Goal: Transaction & Acquisition: Purchase product/service

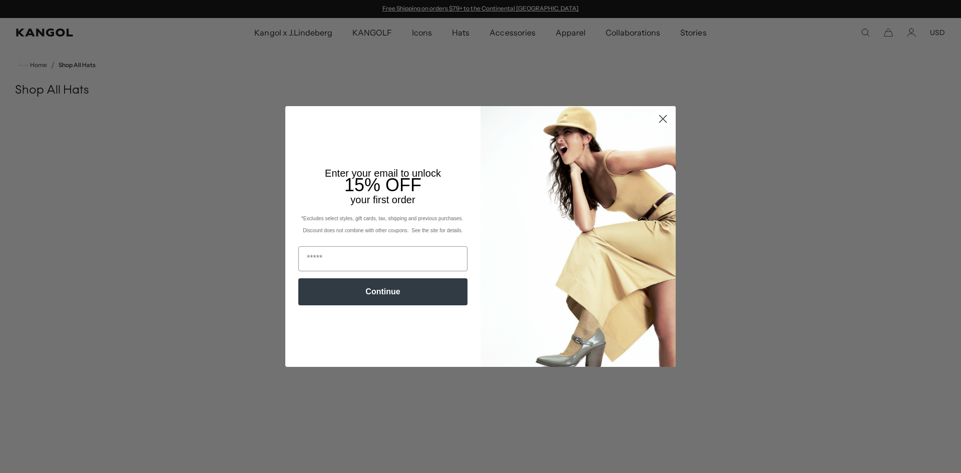
scroll to position [515, 0]
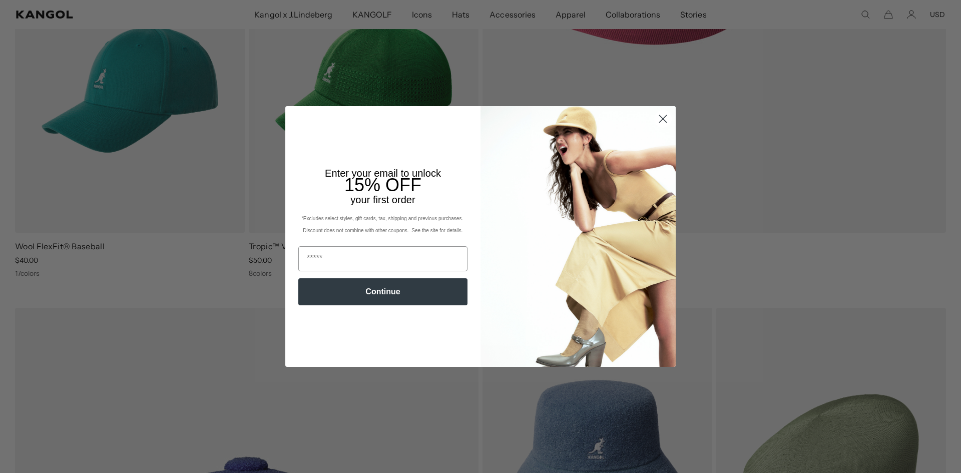
click at [660, 116] on circle "Close dialog" at bounding box center [663, 119] width 17 height 17
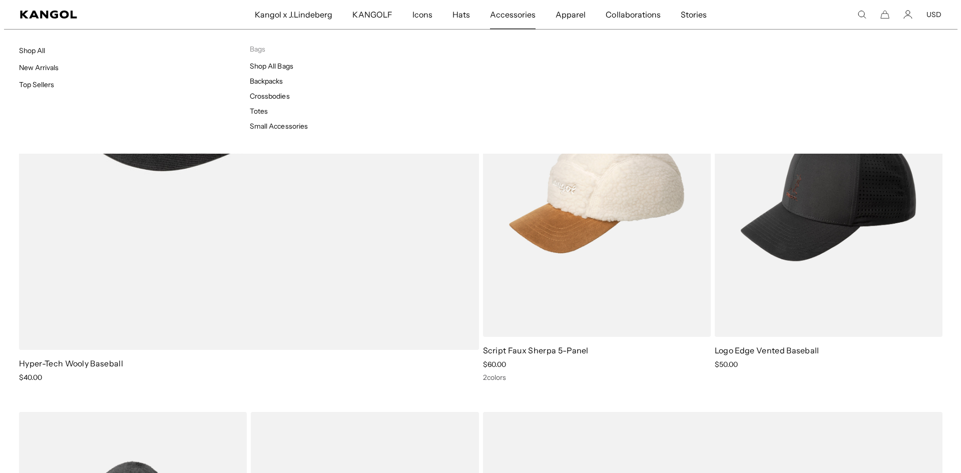
scroll to position [0, 0]
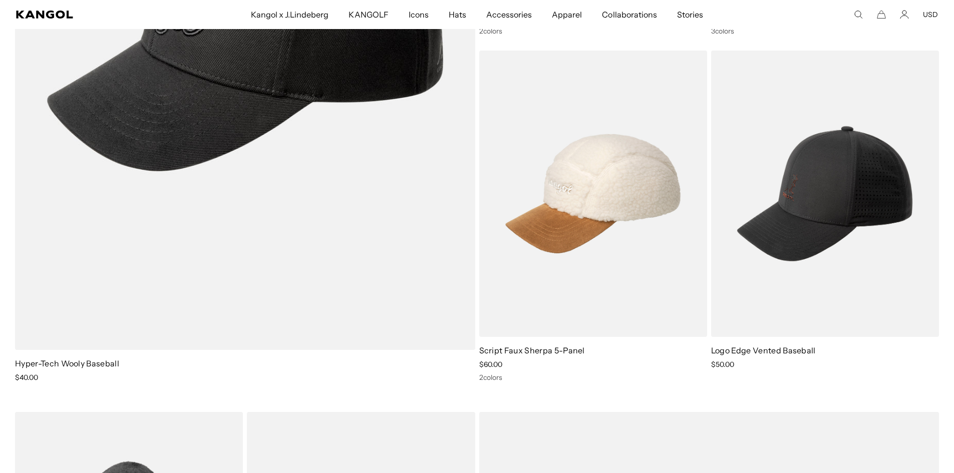
click at [852, 13] on div "Search here USD USD EUR" at bounding box center [863, 14] width 150 height 9
click at [855, 13] on use "Search here" at bounding box center [858, 15] width 8 height 8
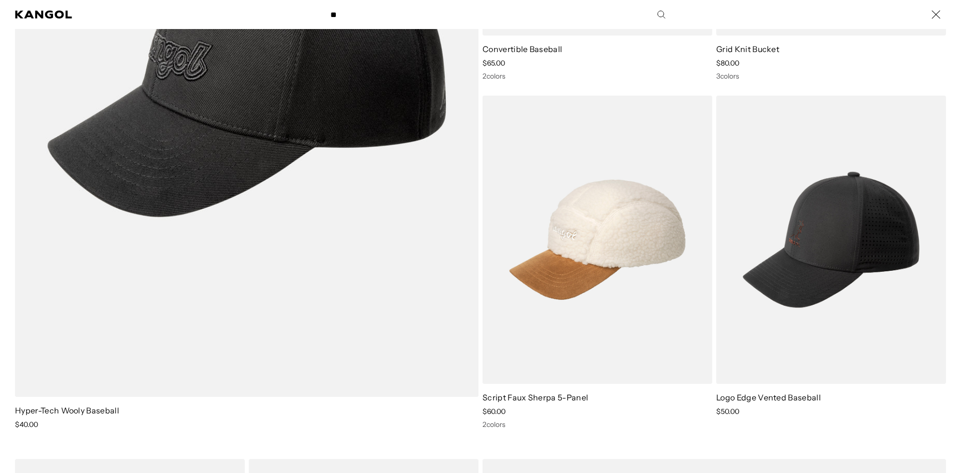
scroll to position [0, 206]
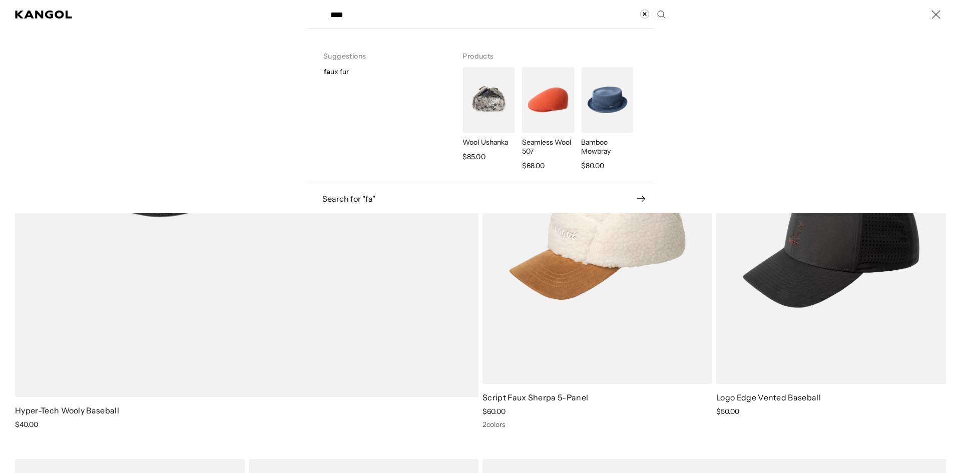
type input "****"
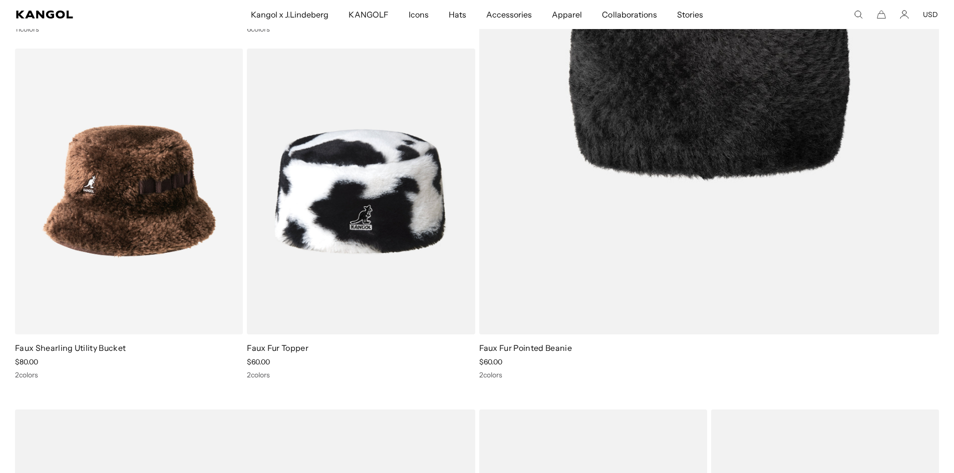
click at [865, 12] on div "**** Popular Suggestions bucket 504 beret USA Made Popular Products Tropic™ 504…" at bounding box center [863, 14] width 150 height 9
click at [862, 15] on icon "Search here" at bounding box center [857, 14] width 9 height 9
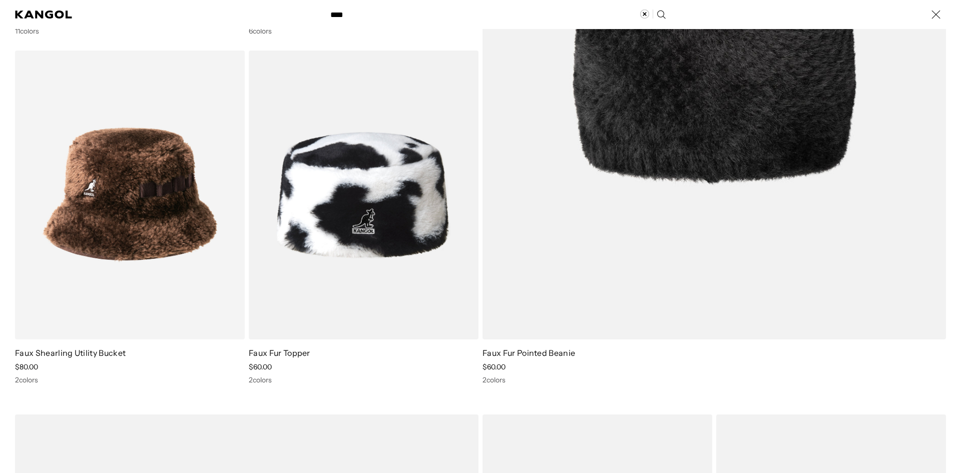
click at [656, 15] on icon "Search here" at bounding box center [661, 15] width 10 height 10
click at [413, 11] on input "****" at bounding box center [497, 14] width 346 height 25
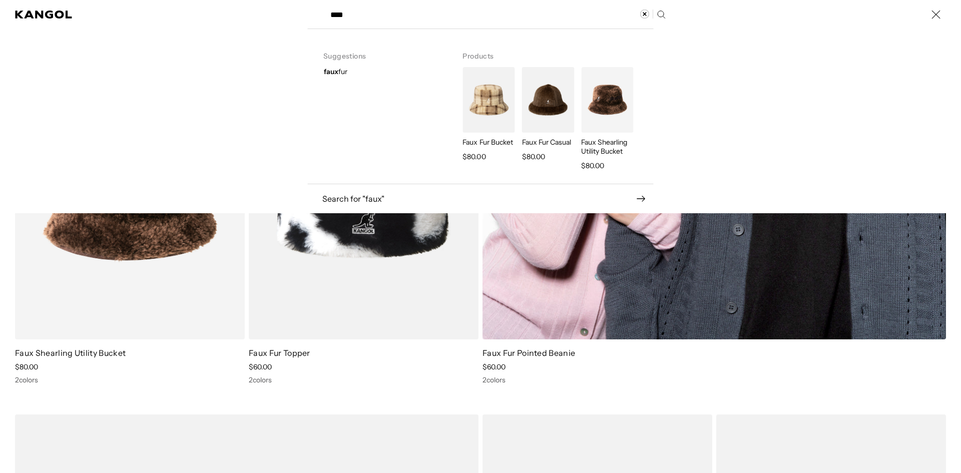
drag, startPoint x: 531, startPoint y: 334, endPoint x: 549, endPoint y: 350, distance: 23.8
click at [0, 15] on div "Search here" at bounding box center [0, 15] width 0 height 0
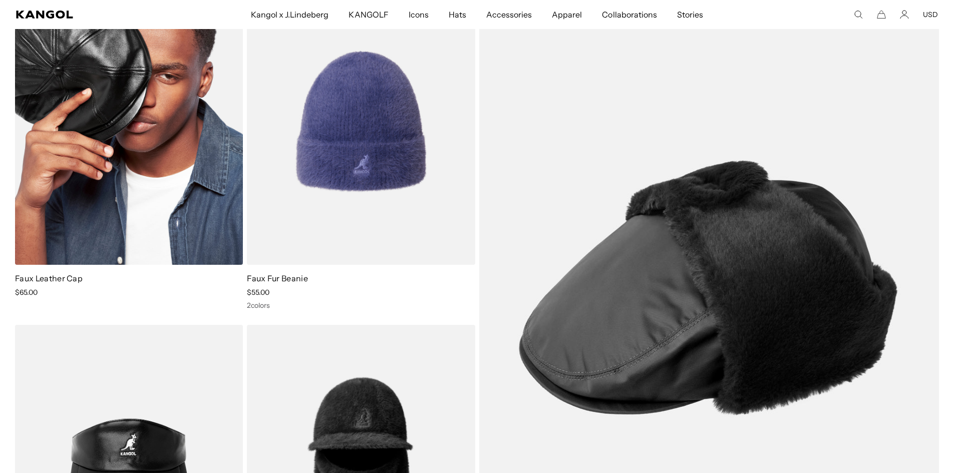
scroll to position [0, 0]
click at [194, 162] on img at bounding box center [129, 121] width 228 height 286
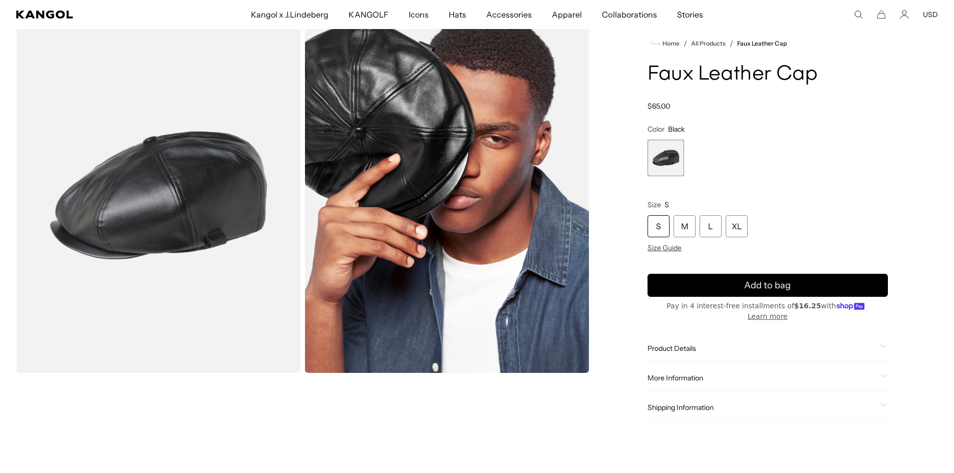
scroll to position [50, 0]
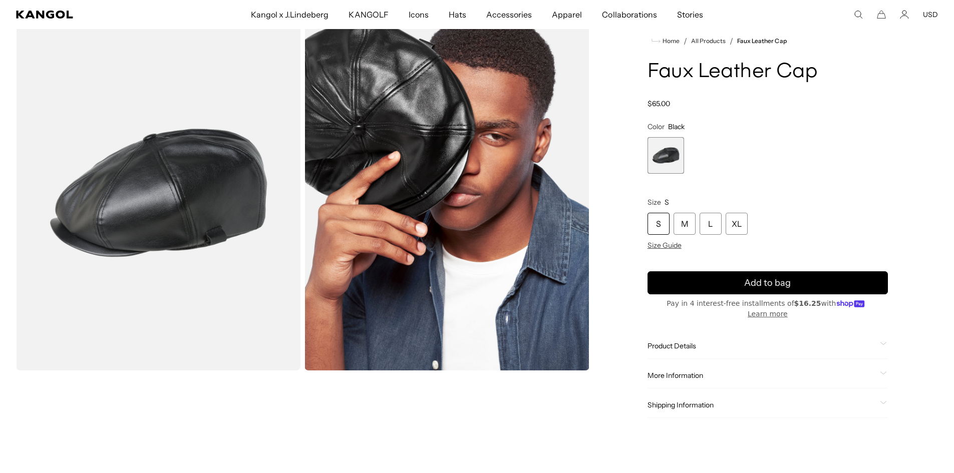
click at [691, 344] on div "Product Details The Faux Leather Cap is a retro nod with its luxe faux leather …" at bounding box center [767, 346] width 240 height 26
click at [695, 341] on span "Product Details" at bounding box center [761, 345] width 228 height 9
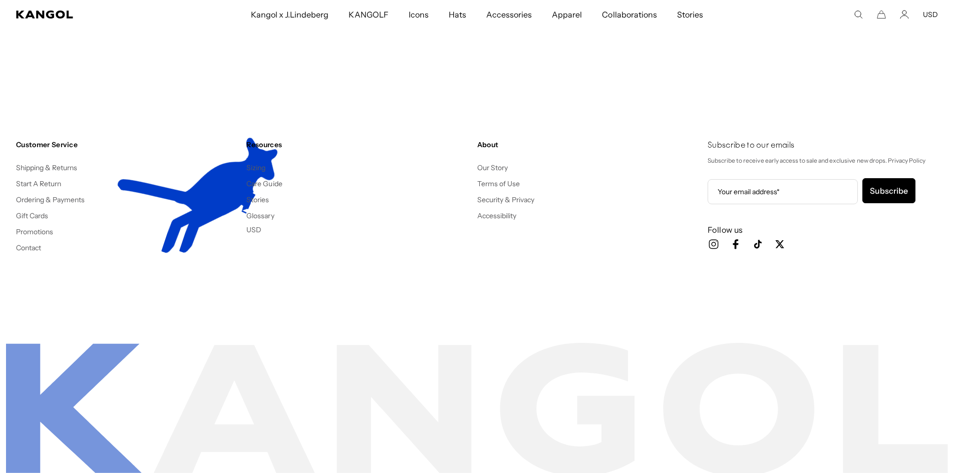
drag, startPoint x: 132, startPoint y: 296, endPoint x: 301, endPoint y: 256, distance: 173.5
click at [164, 285] on div "Customer Service Shipping & Returns Start A Return Ordering & Payments Gift Car…" at bounding box center [477, 212] width 954 height 225
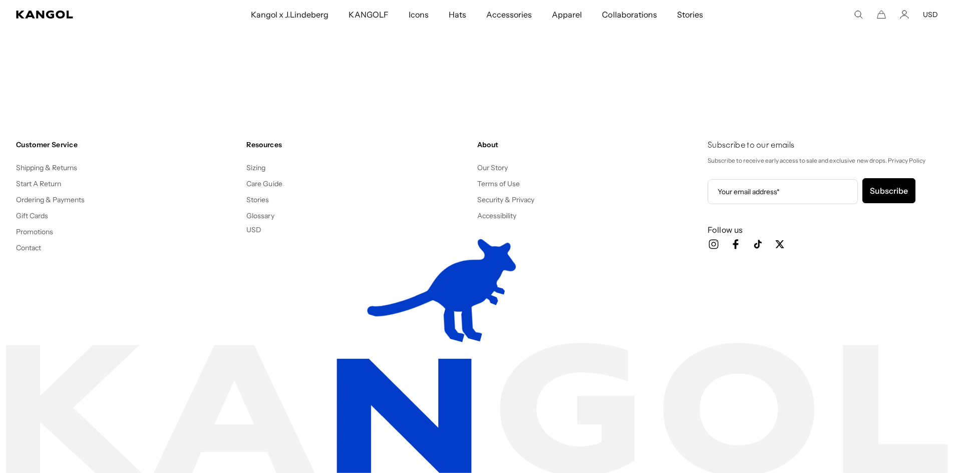
click at [441, 257] on div "Resources Sizing Care Guide Stories Glossary USD USD EUR" at bounding box center [357, 207] width 222 height 135
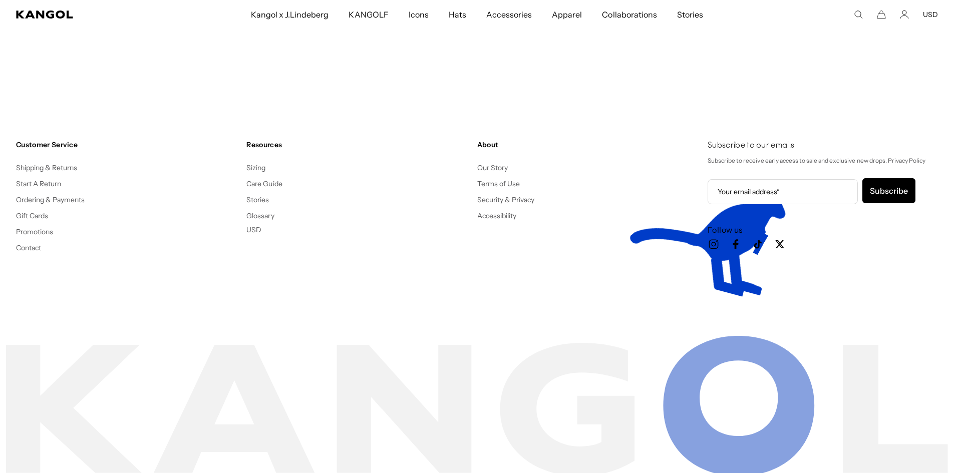
drag, startPoint x: 736, startPoint y: 278, endPoint x: 743, endPoint y: 279, distance: 6.6
click at [742, 279] on div "Customer Service Shipping & Returns Start A Return Ordering & Payments Gift Car…" at bounding box center [477, 212] width 954 height 225
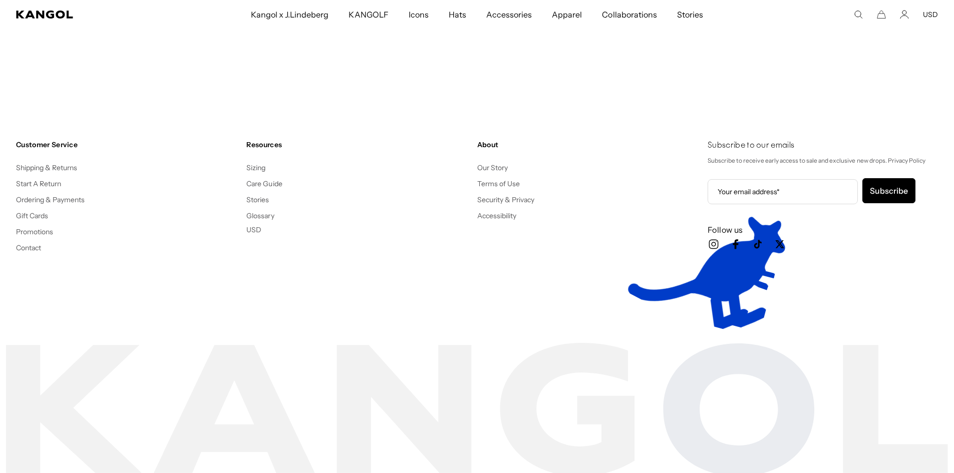
click at [743, 278] on div "Customer Service Shipping & Returns Start A Return Ordering & Payments Gift Car…" at bounding box center [477, 212] width 954 height 225
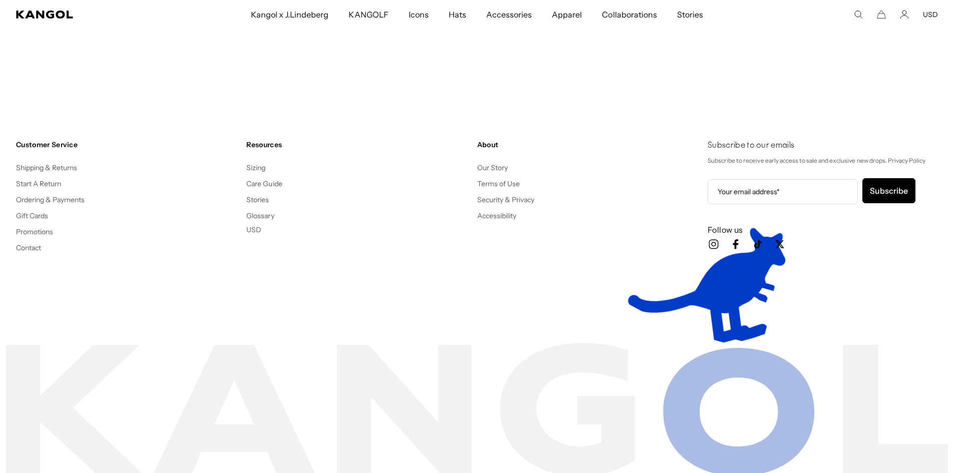
click at [745, 283] on div "Customer Service Shipping & Returns Start A Return Ordering & Payments Gift Car…" at bounding box center [477, 212] width 954 height 225
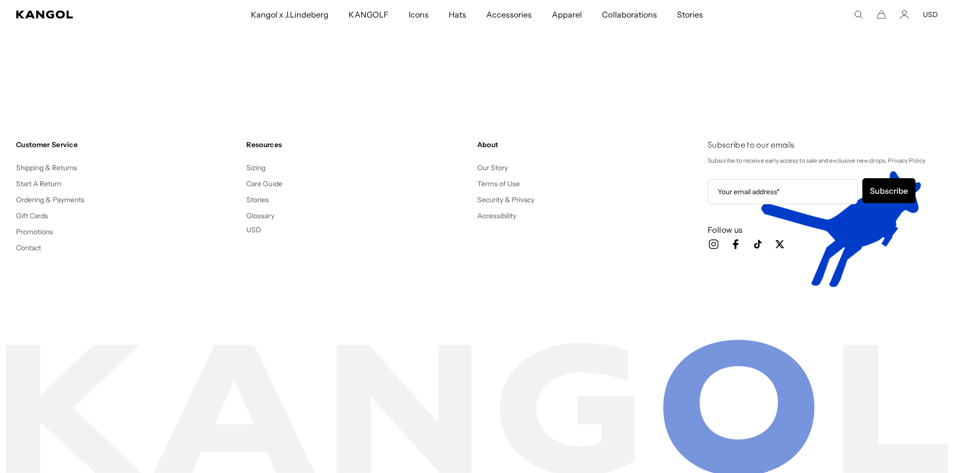
scroll to position [0, 206]
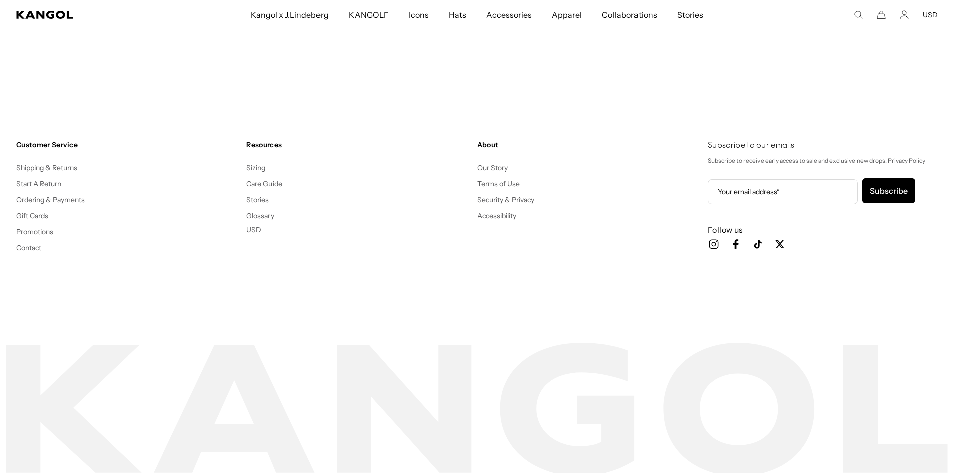
click at [756, 356] on footer "Customer Service Shipping & Returns Start A Return Ordering & Payments Gift Car…" at bounding box center [477, 303] width 954 height 406
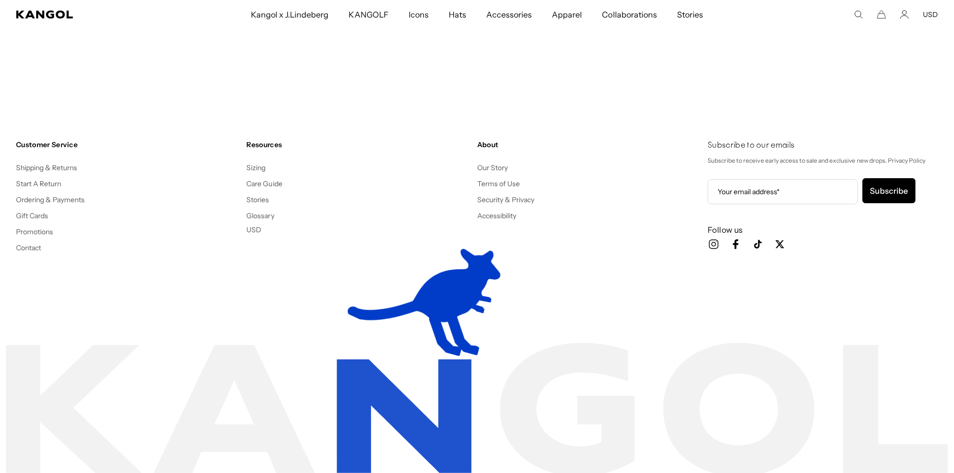
click at [716, 358] on footer "Customer Service Shipping & Returns Start A Return Ordering & Payments Gift Car…" at bounding box center [477, 303] width 954 height 406
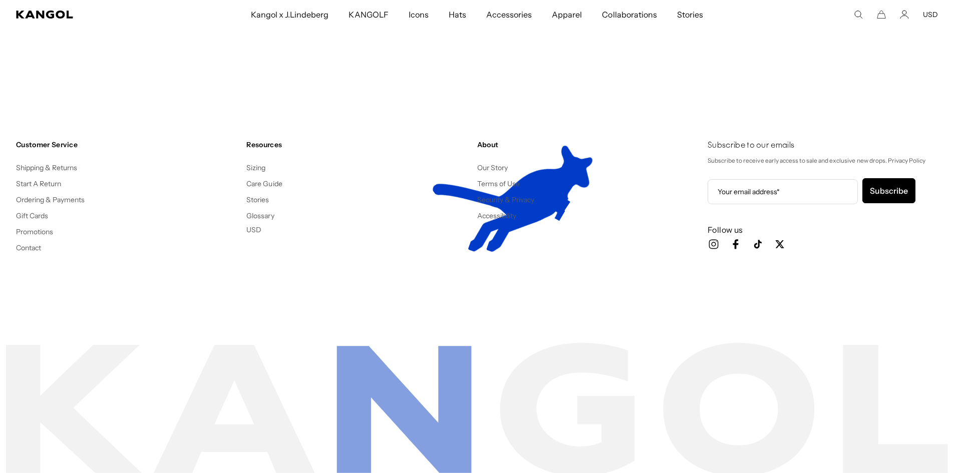
click at [717, 359] on footer "Customer Service Shipping & Returns Start A Return Ordering & Payments Gift Car…" at bounding box center [477, 303] width 954 height 406
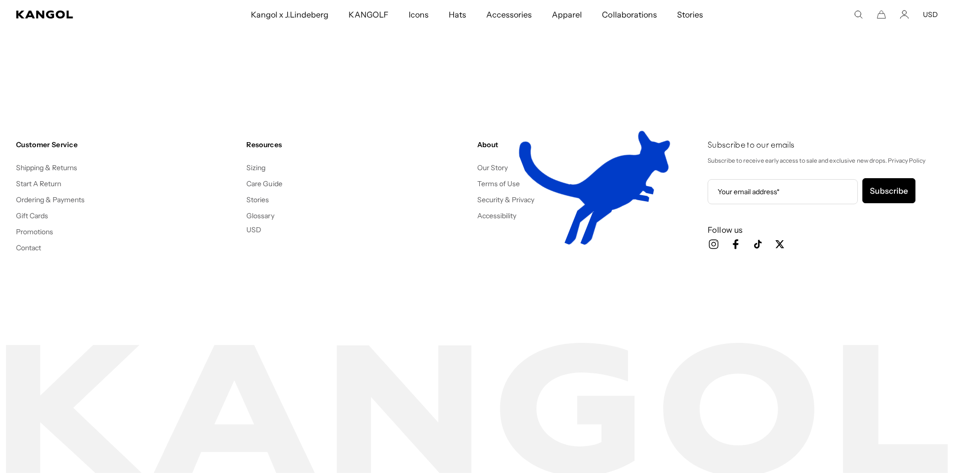
click at [717, 360] on footer "Customer Service Shipping & Returns Start A Return Ordering & Payments Gift Car…" at bounding box center [477, 303] width 954 height 406
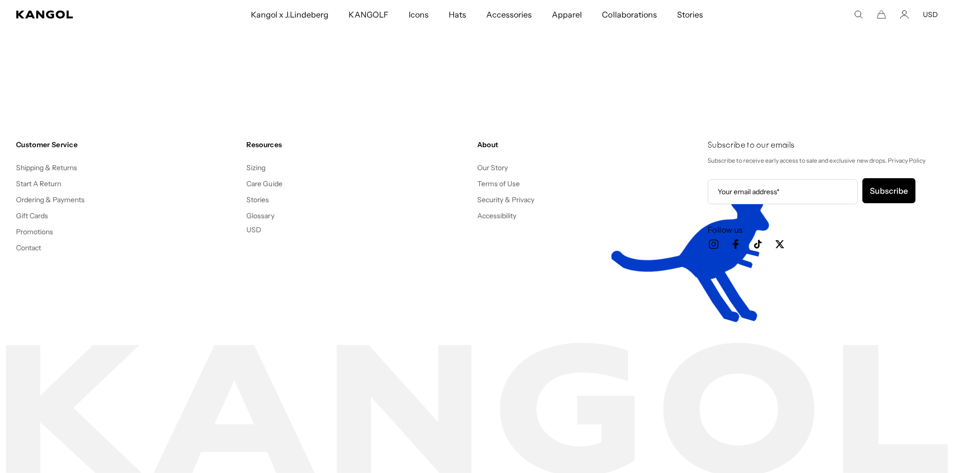
click at [718, 361] on footer "Customer Service Shipping & Returns Start A Return Ordering & Payments Gift Car…" at bounding box center [477, 303] width 954 height 406
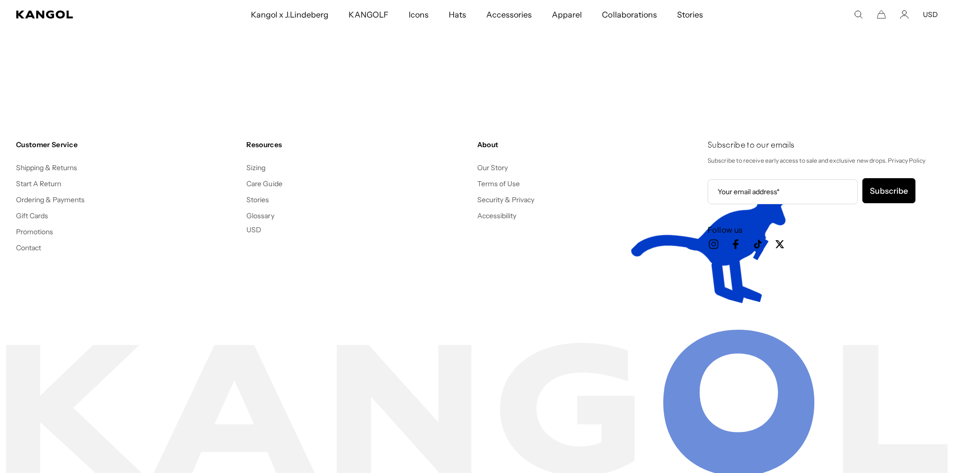
drag, startPoint x: 723, startPoint y: 362, endPoint x: 734, endPoint y: 361, distance: 11.1
click at [731, 362] on footer "Customer Service Shipping & Returns Start A Return Ordering & Payments Gift Car…" at bounding box center [477, 303] width 954 height 406
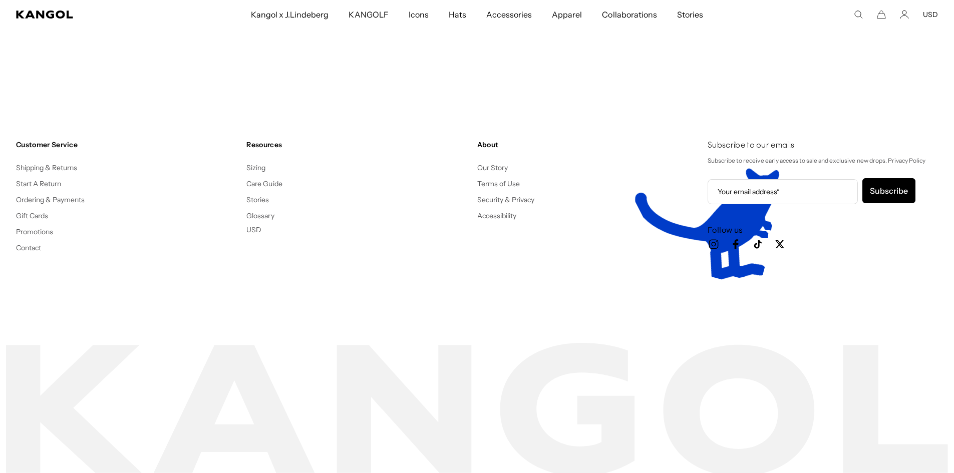
click at [737, 356] on footer "Customer Service Shipping & Returns Start A Return Ordering & Payments Gift Car…" at bounding box center [477, 303] width 954 height 406
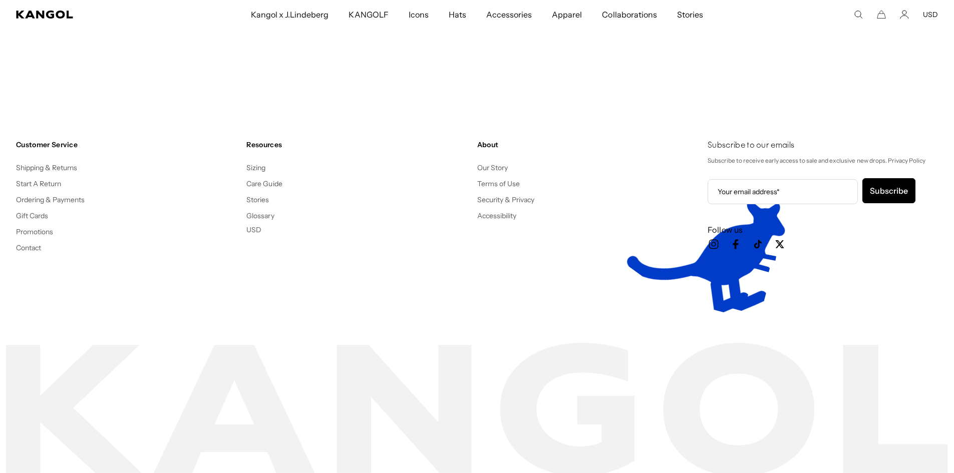
click at [737, 355] on footer "Customer Service Shipping & Returns Start A Return Ordering & Payments Gift Car…" at bounding box center [477, 303] width 954 height 406
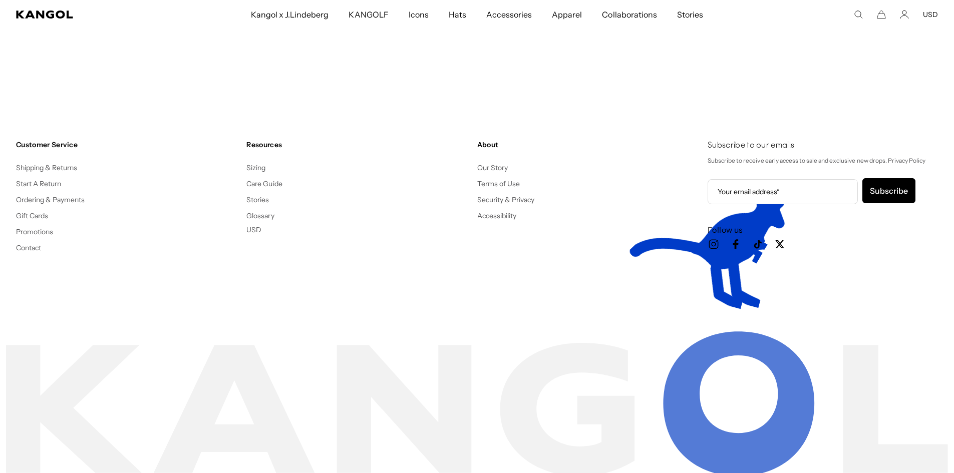
drag, startPoint x: 737, startPoint y: 355, endPoint x: 744, endPoint y: 329, distance: 26.5
click at [739, 347] on footer "Customer Service Shipping & Returns Start A Return Ordering & Payments Gift Car…" at bounding box center [477, 303] width 954 height 406
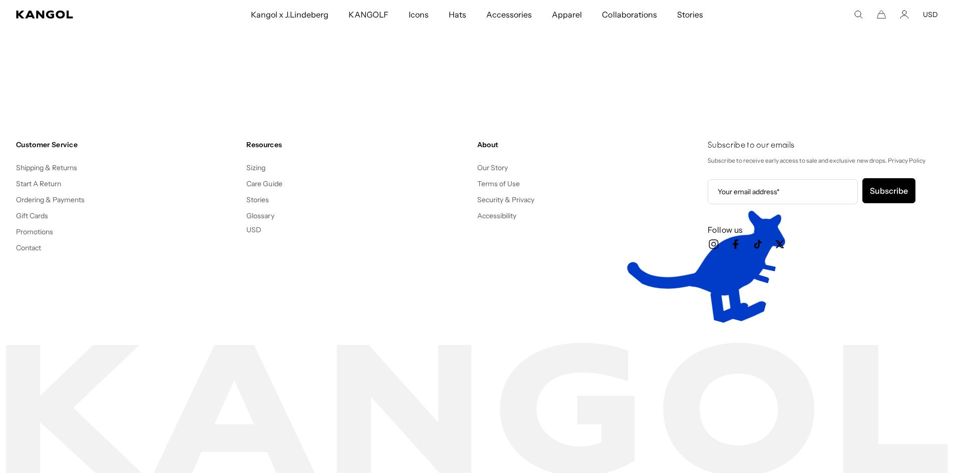
click at [745, 324] on div "Customer Service Shipping & Returns Start A Return Ordering & Payments Gift Car…" at bounding box center [477, 212] width 954 height 225
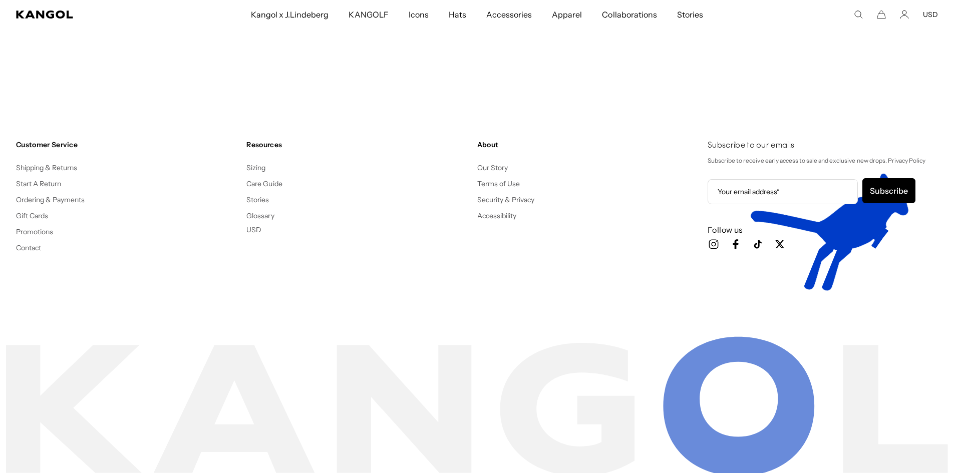
click at [745, 324] on div "Customer Service Shipping & Returns Start A Return Ordering & Payments Gift Car…" at bounding box center [477, 212] width 954 height 225
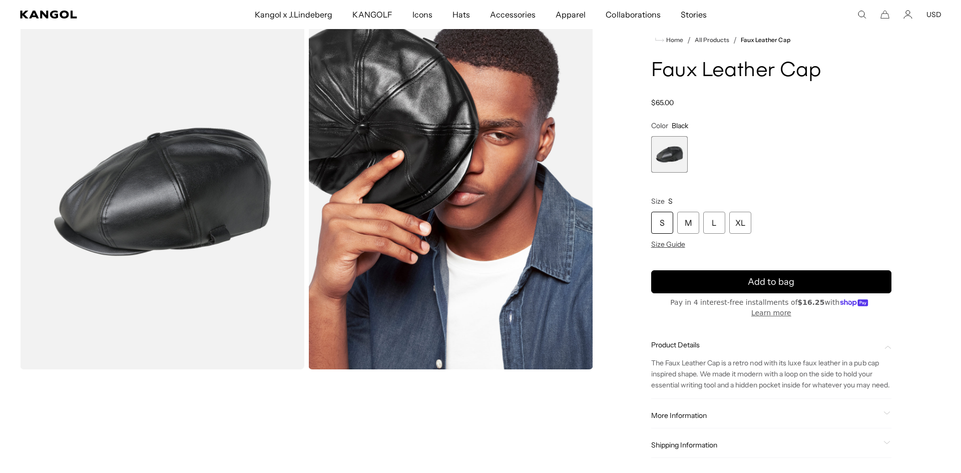
scroll to position [50, 0]
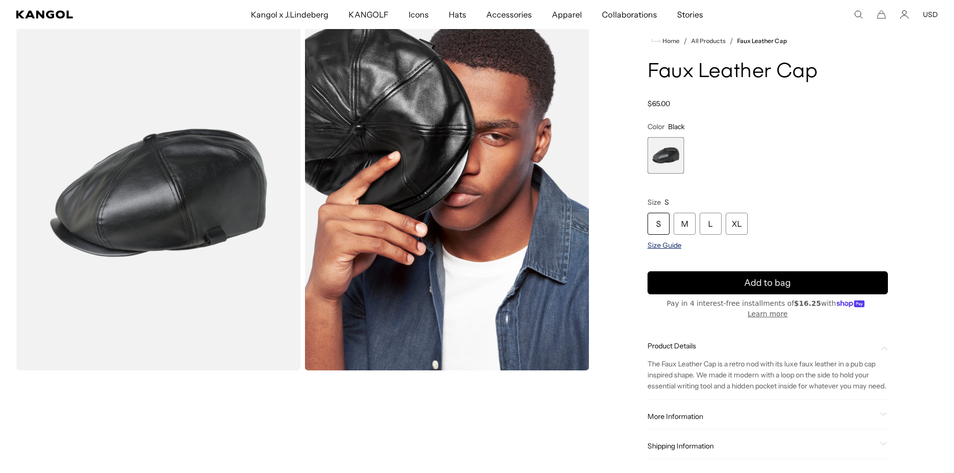
click at [663, 250] on span "Size Guide" at bounding box center [664, 245] width 34 height 9
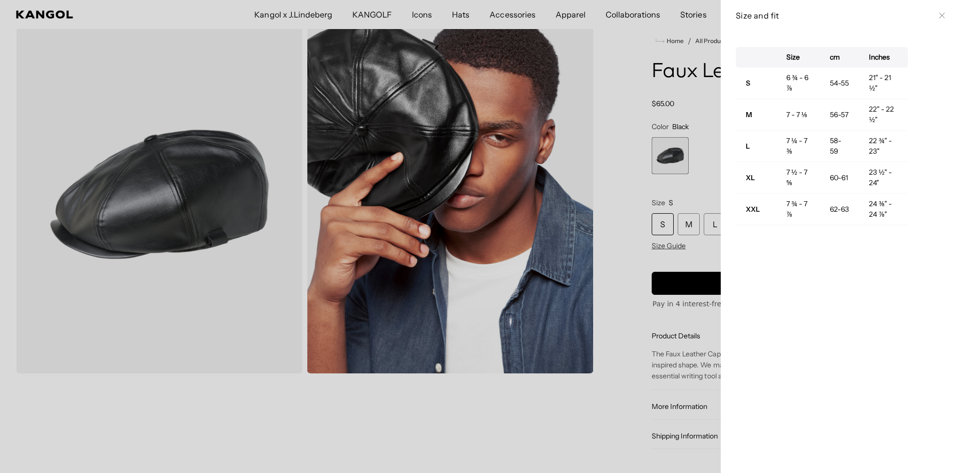
scroll to position [0, 206]
click at [674, 189] on div at bounding box center [480, 236] width 961 height 473
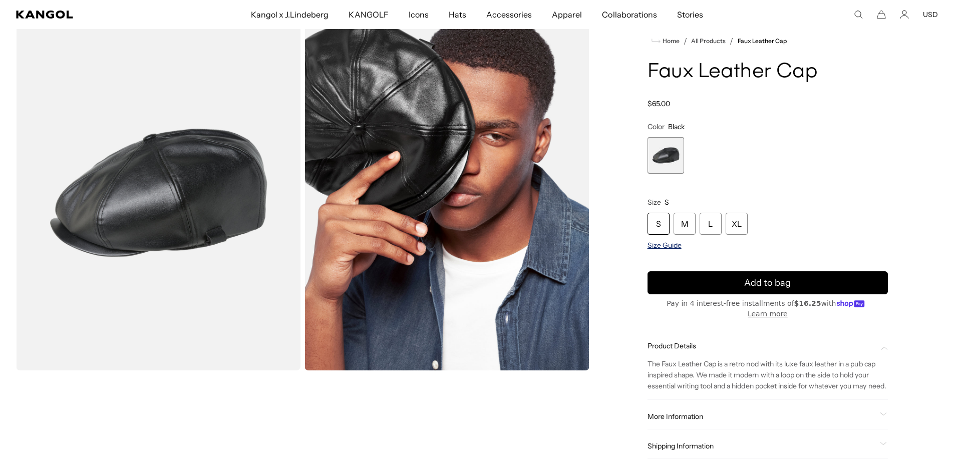
click at [674, 243] on span "Size Guide" at bounding box center [664, 245] width 34 height 9
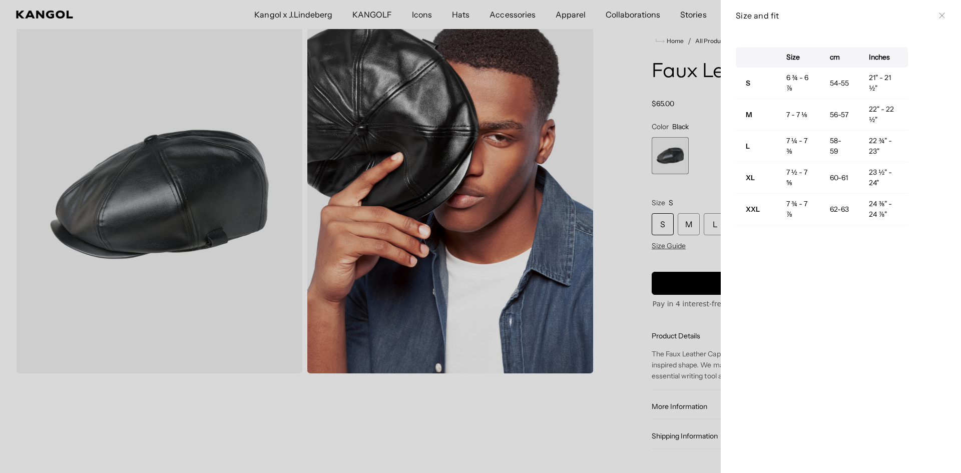
drag, startPoint x: 668, startPoint y: 243, endPoint x: 704, endPoint y: 229, distance: 38.7
click at [669, 242] on div at bounding box center [480, 236] width 961 height 473
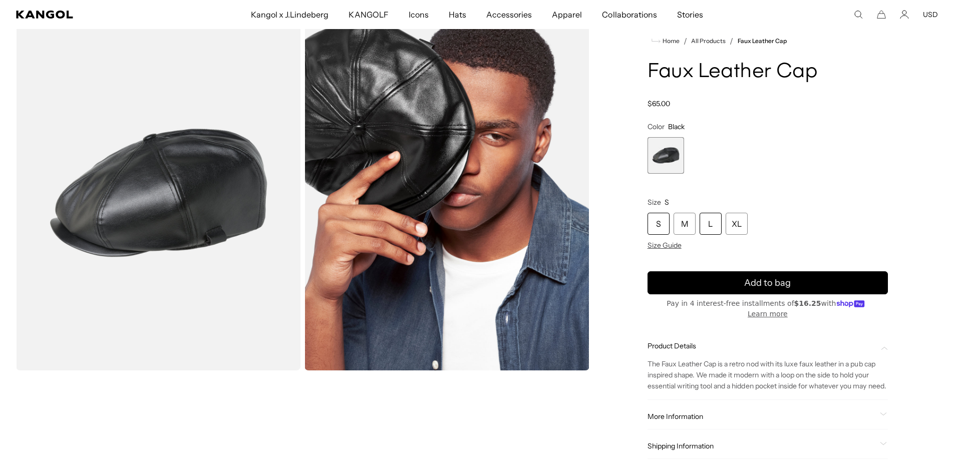
click at [716, 223] on div "L" at bounding box center [710, 224] width 22 height 22
drag, startPoint x: 741, startPoint y: 221, endPoint x: 725, endPoint y: 227, distance: 17.4
click at [741, 223] on div "XL" at bounding box center [736, 224] width 22 height 22
click at [720, 227] on div "L" at bounding box center [710, 224] width 22 height 22
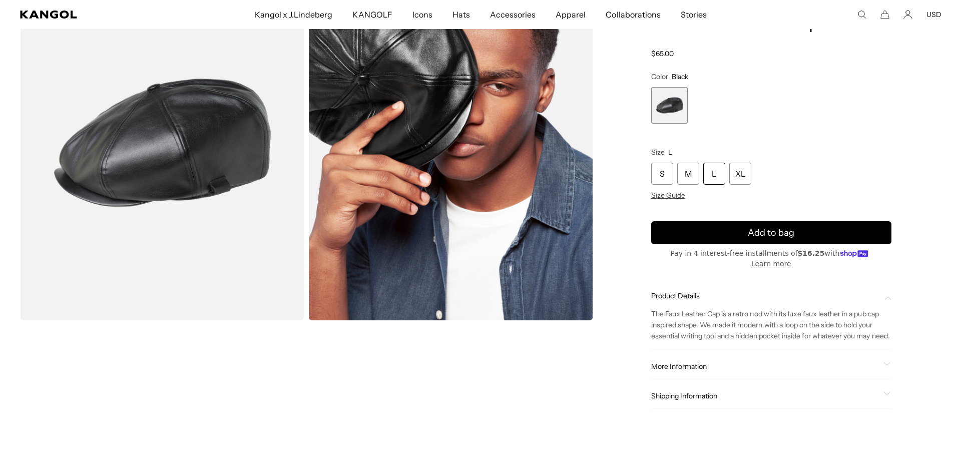
scroll to position [0, 206]
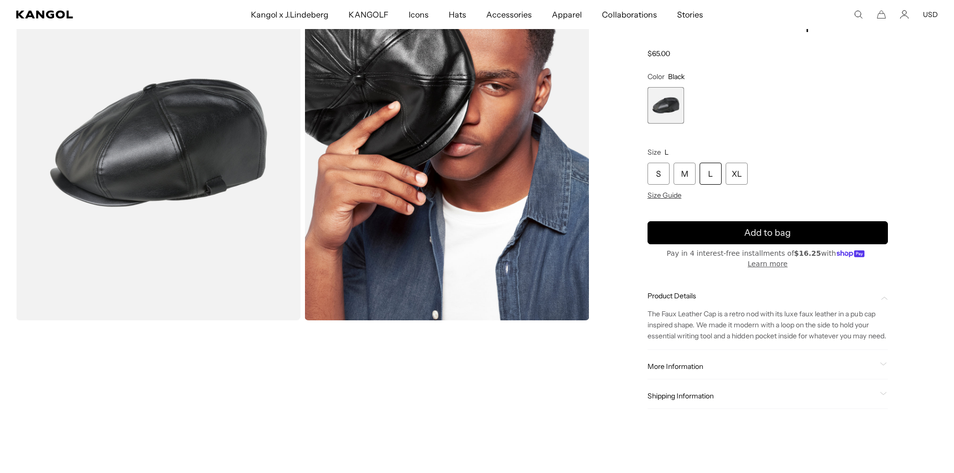
drag, startPoint x: 708, startPoint y: 173, endPoint x: 712, endPoint y: 181, distance: 8.5
click at [708, 173] on div "L" at bounding box center [710, 174] width 22 height 22
click at [663, 196] on span "Size Guide" at bounding box center [664, 195] width 34 height 9
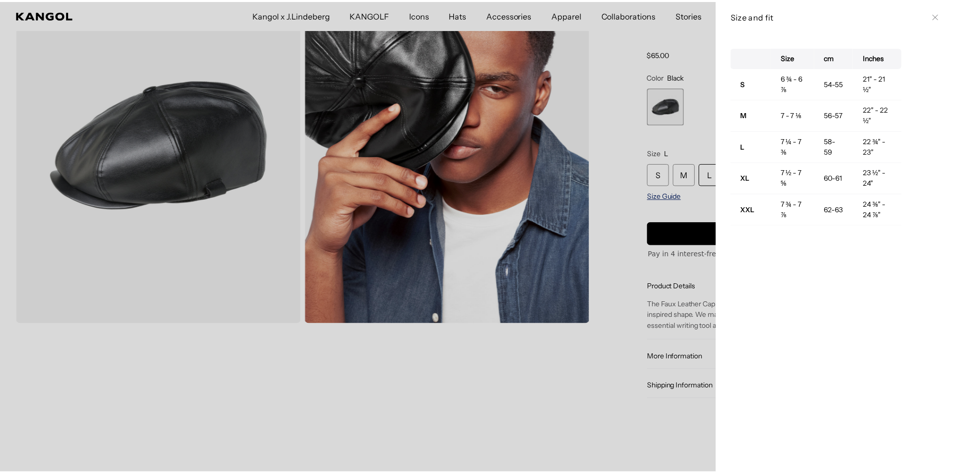
scroll to position [0, 0]
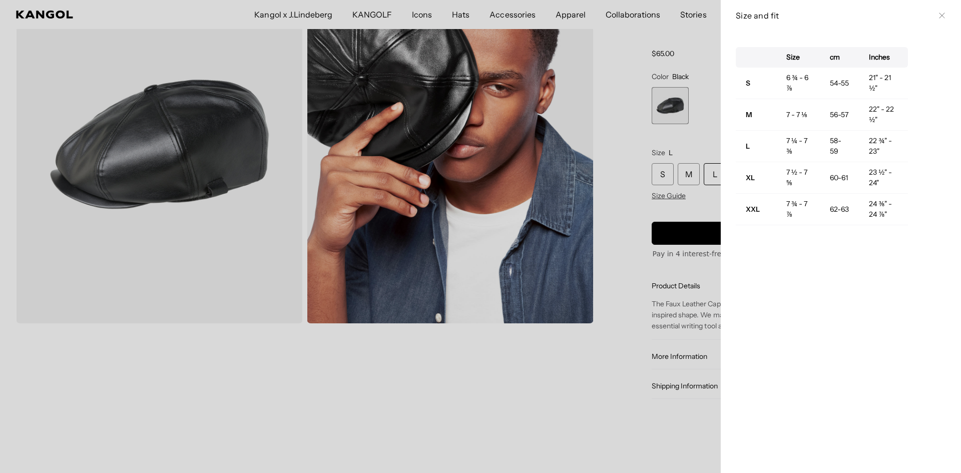
click at [633, 202] on div at bounding box center [480, 236] width 961 height 473
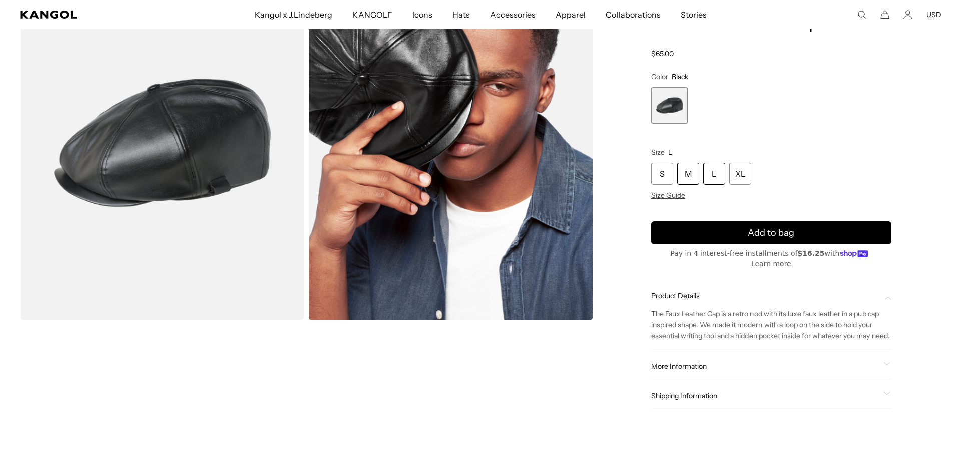
scroll to position [0, 206]
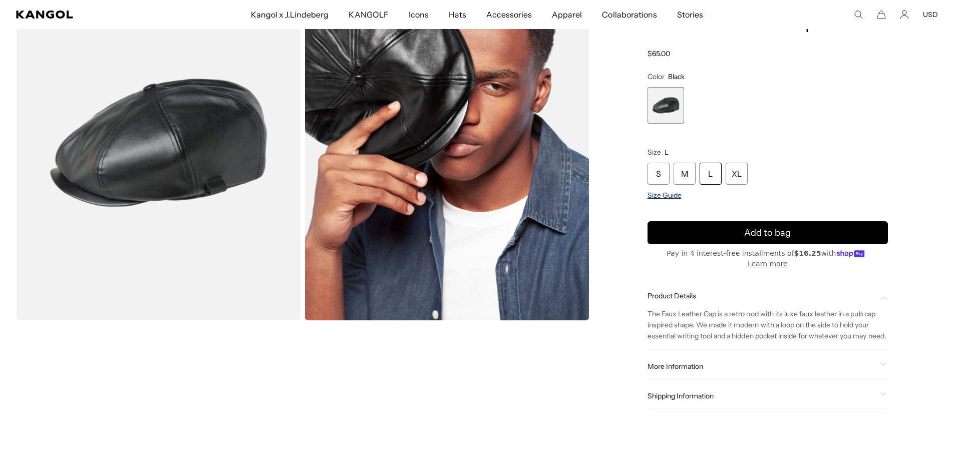
click at [676, 194] on span "Size Guide" at bounding box center [664, 195] width 34 height 9
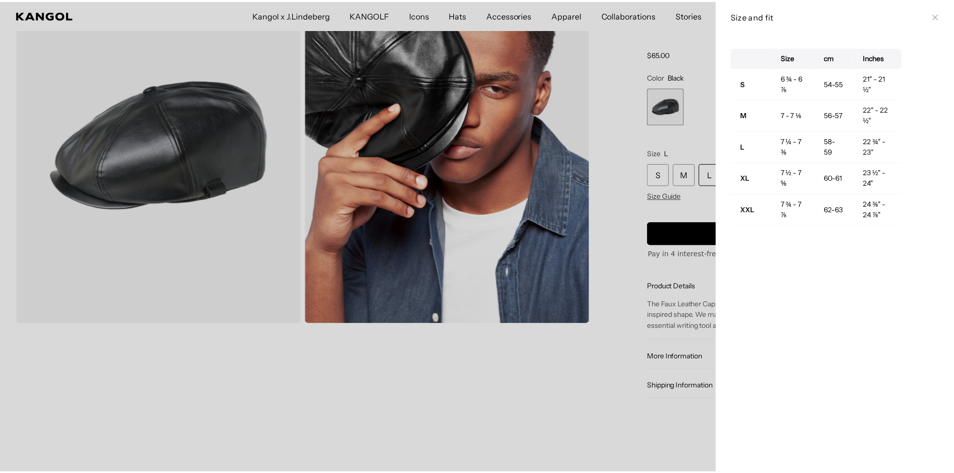
scroll to position [0, 0]
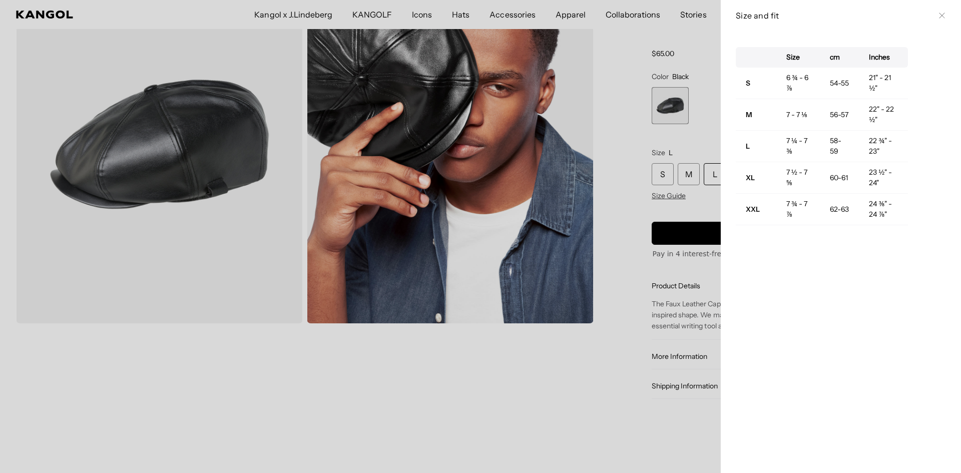
click at [676, 195] on div at bounding box center [480, 236] width 961 height 473
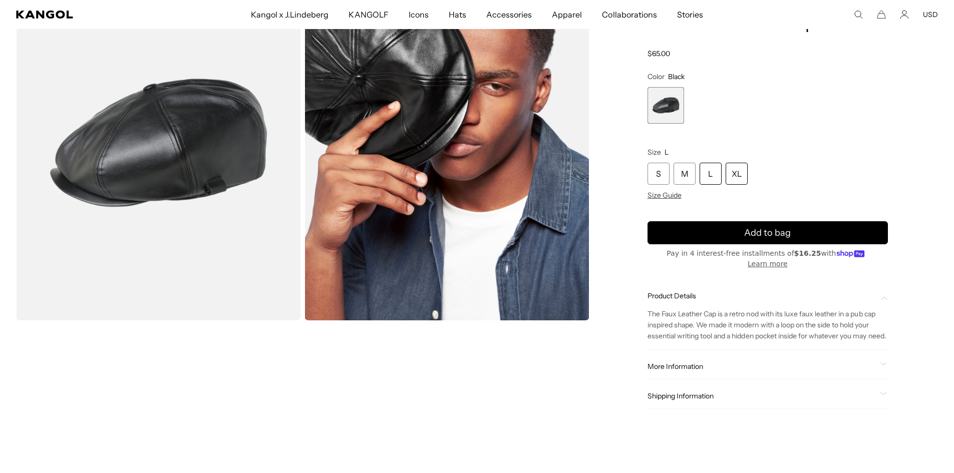
click at [737, 171] on div "XL" at bounding box center [736, 174] width 22 height 22
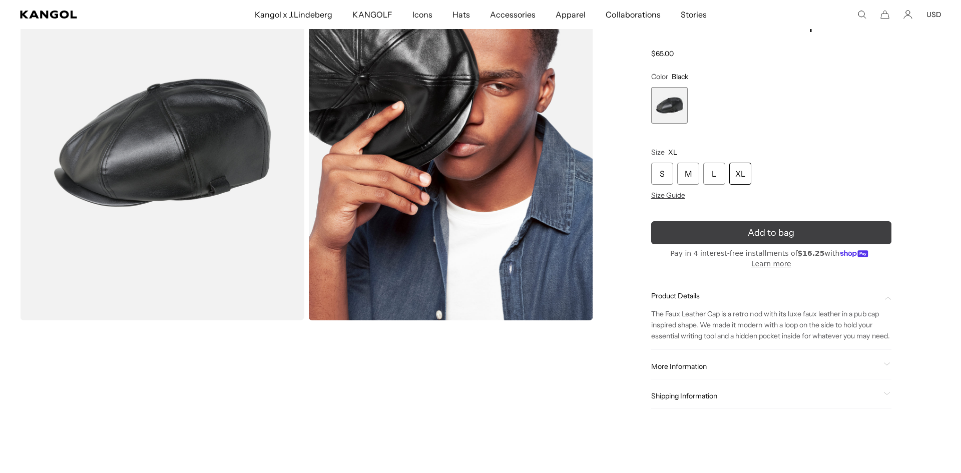
scroll to position [0, 206]
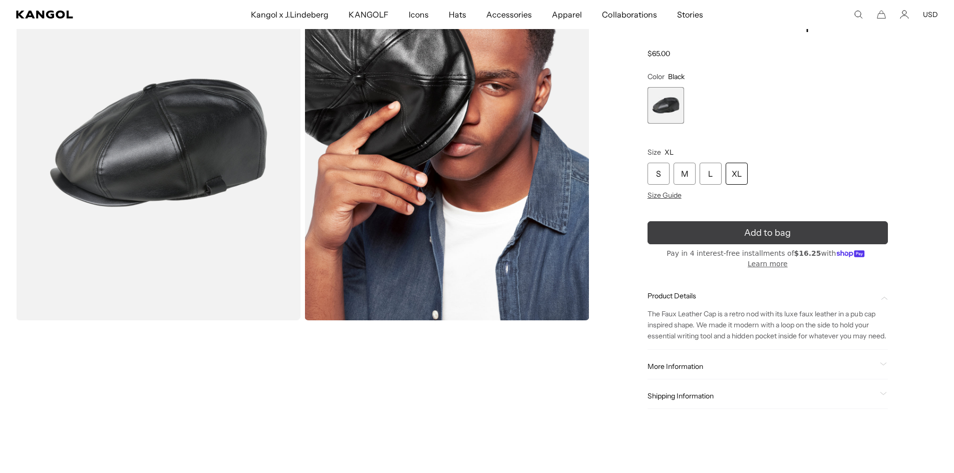
click at [737, 236] on button "Add to bag" at bounding box center [767, 232] width 240 height 23
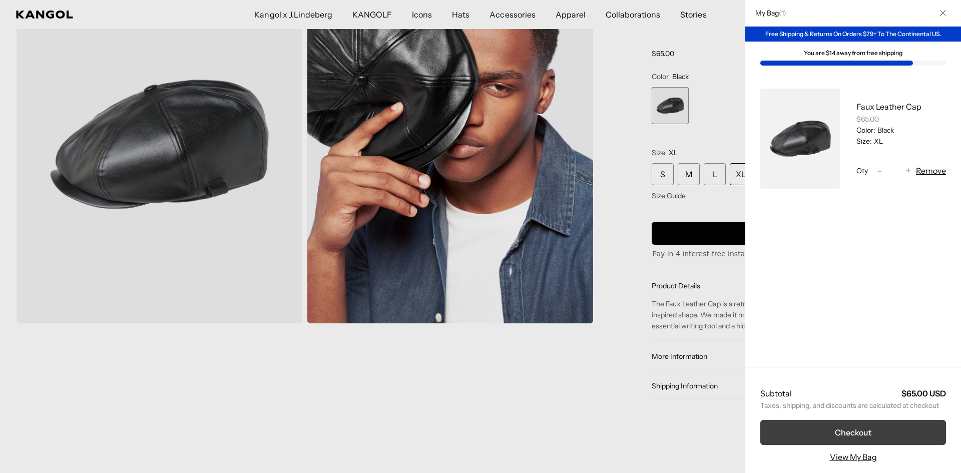
click at [848, 435] on button "Checkout" at bounding box center [853, 432] width 186 height 25
